Goal: Check status: Check status

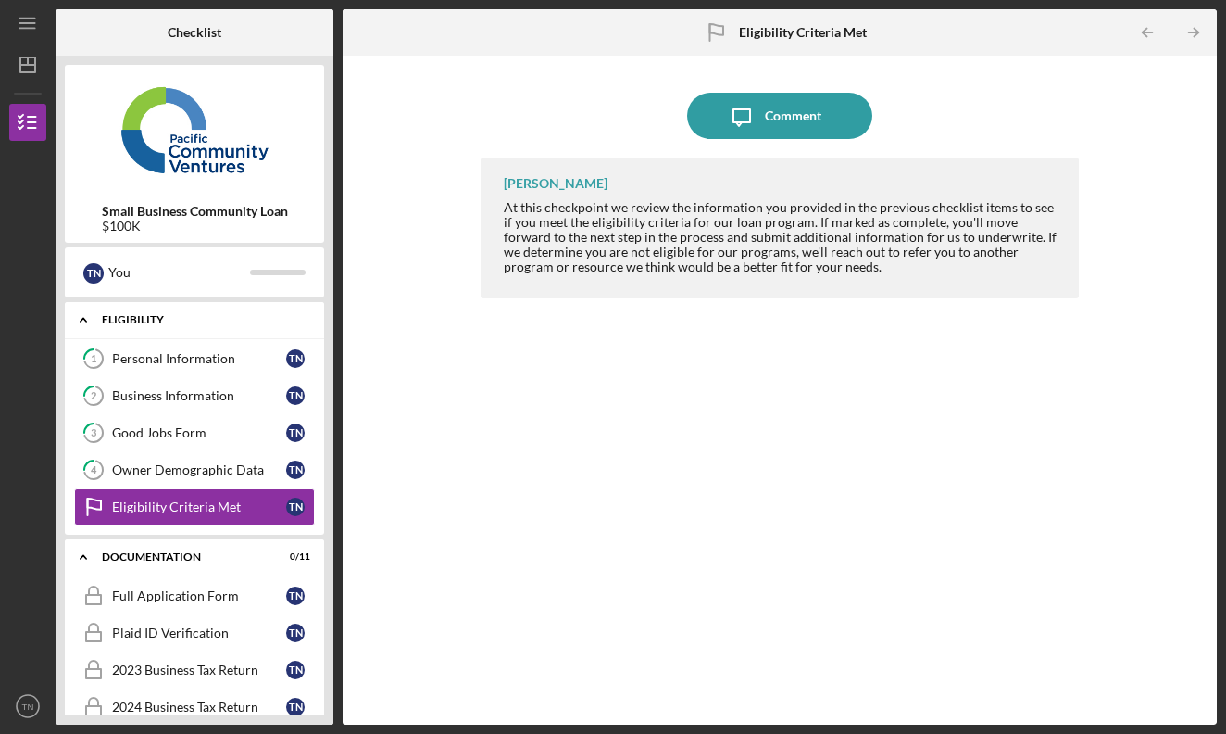
click at [130, 321] on div "Eligibility" at bounding box center [201, 319] width 199 height 11
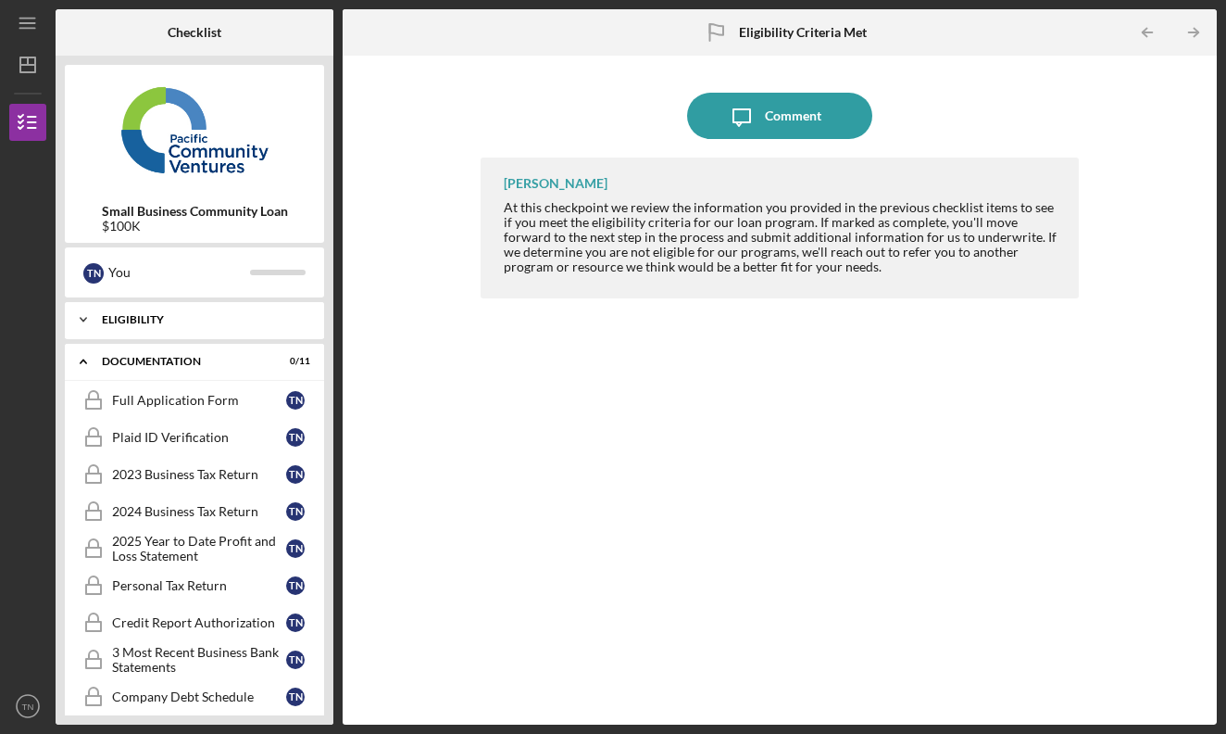
click at [133, 311] on div "Icon/Expander Eligibility 0 / 5" at bounding box center [194, 319] width 259 height 37
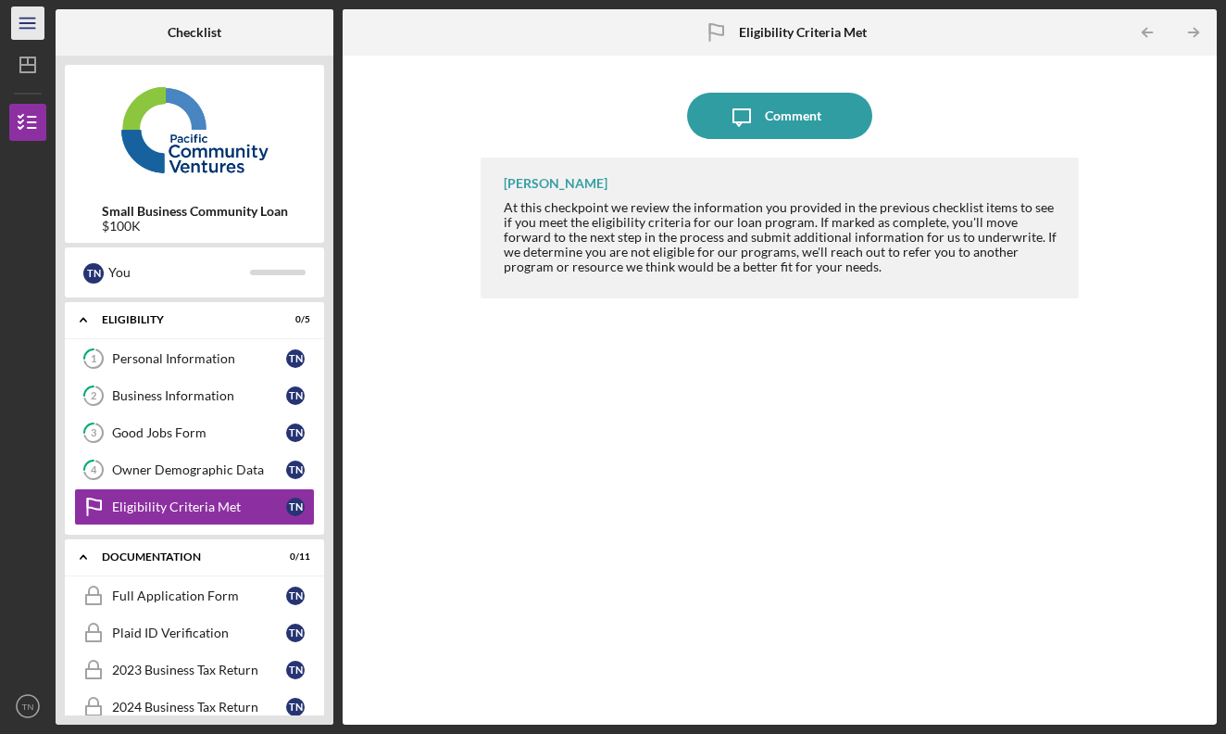
click at [25, 21] on icon "Icon/Menu" at bounding box center [28, 24] width 42 height 42
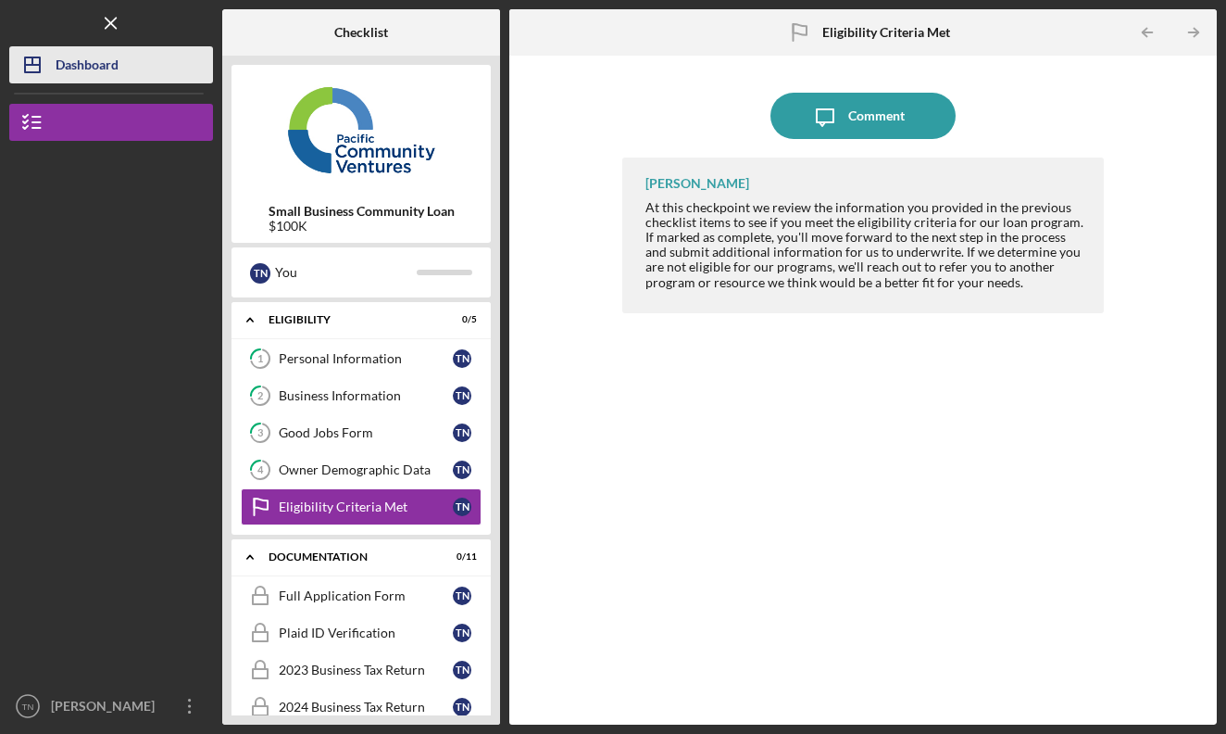
click at [111, 82] on div "Dashboard" at bounding box center [87, 67] width 63 height 42
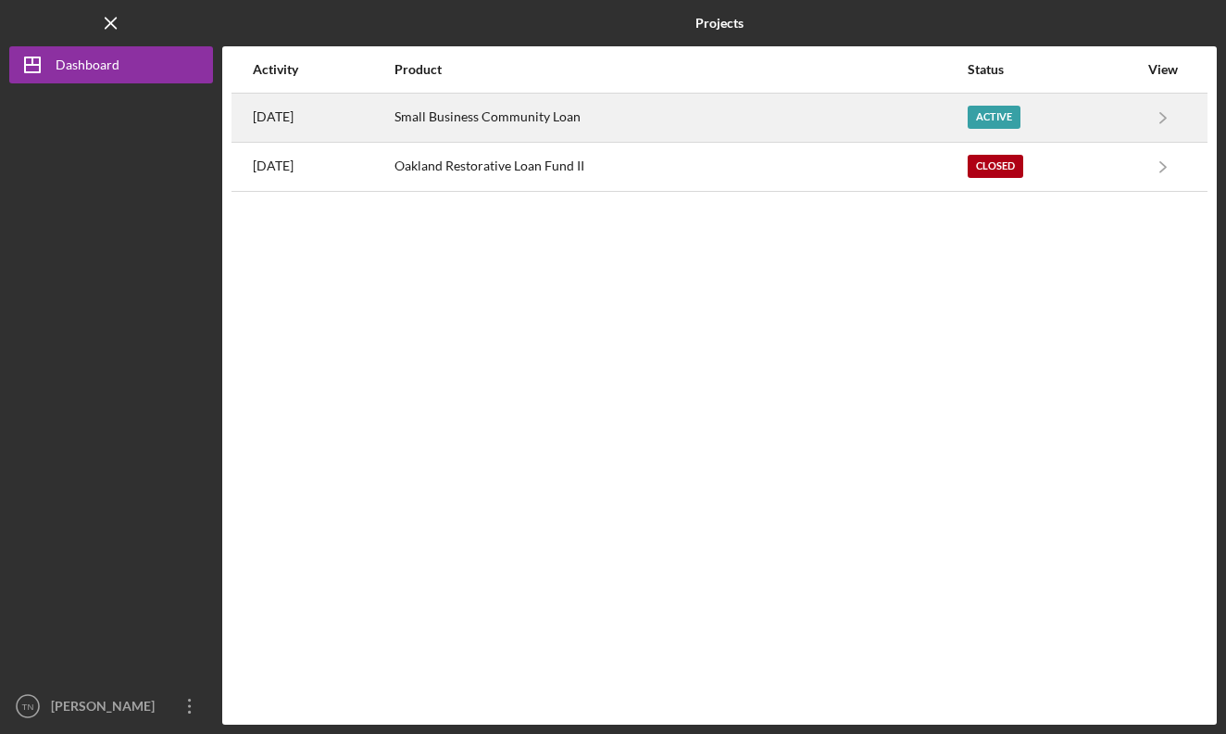
click at [659, 117] on div "Small Business Community Loan" at bounding box center [681, 117] width 572 height 46
